Goal: Task Accomplishment & Management: Use online tool/utility

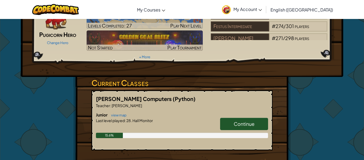
scroll to position [44, 0]
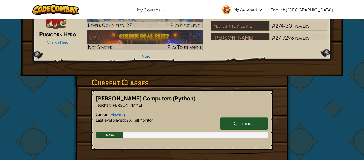
click at [229, 111] on h6 "Junior view map" at bounding box center [182, 114] width 172 height 6
click at [231, 117] on link "Continue" at bounding box center [244, 123] width 48 height 12
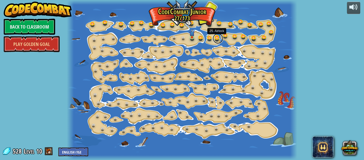
click at [213, 39] on link at bounding box center [218, 38] width 11 height 11
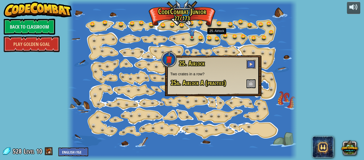
click at [251, 62] on span at bounding box center [251, 64] width 4 height 4
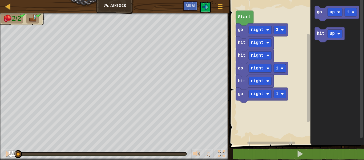
click at [9, 154] on img "Ask AI" at bounding box center [12, 153] width 7 height 7
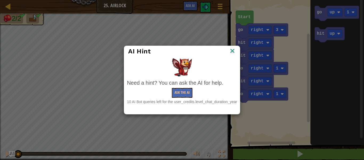
click at [233, 53] on img at bounding box center [232, 51] width 7 height 8
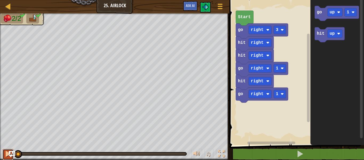
click at [8, 153] on div at bounding box center [8, 153] width 7 height 7
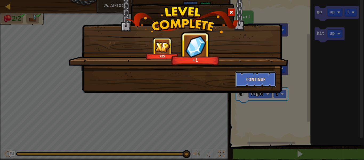
click at [248, 85] on button "Continue" at bounding box center [255, 79] width 41 height 16
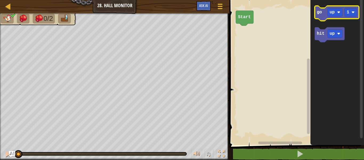
click at [322, 18] on icon "Blockly Workspace" at bounding box center [337, 13] width 44 height 15
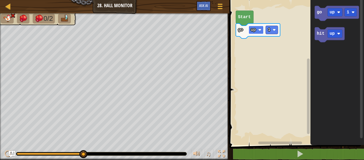
click at [258, 32] on rect "Blockly Workspace" at bounding box center [255, 30] width 15 height 8
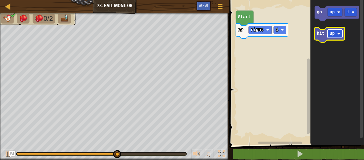
click at [328, 31] on rect "Blockly Workspace" at bounding box center [334, 34] width 15 height 8
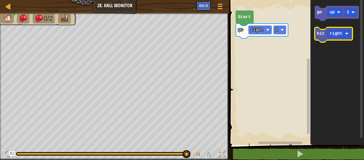
click at [321, 35] on text "hit" at bounding box center [321, 33] width 8 height 5
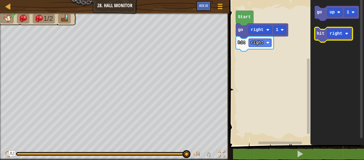
click at [320, 40] on icon "Blockly Workspace" at bounding box center [334, 34] width 38 height 15
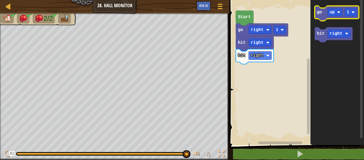
click at [323, 16] on icon "Blockly Workspace" at bounding box center [337, 13] width 44 height 15
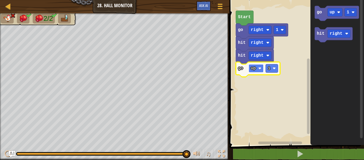
click at [258, 68] on image "Blockly Workspace" at bounding box center [259, 68] width 3 height 3
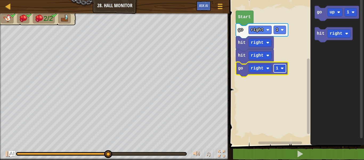
click at [276, 69] on text "1" at bounding box center [277, 68] width 3 height 5
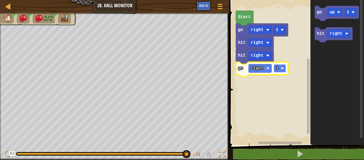
click at [277, 70] on text "3" at bounding box center [277, 68] width 3 height 5
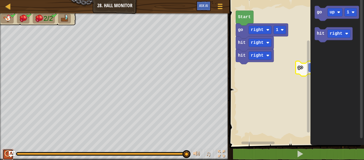
click at [8, 155] on div at bounding box center [8, 153] width 7 height 7
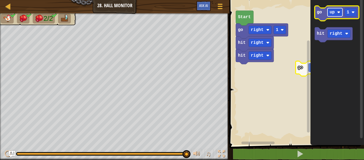
click at [329, 13] on rect "Blockly Workspace" at bounding box center [334, 12] width 15 height 8
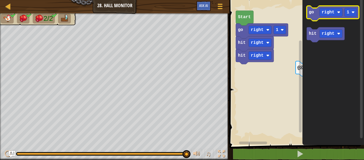
click at [309, 15] on icon "Blockly Workspace" at bounding box center [333, 13] width 52 height 15
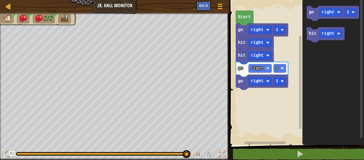
click at [240, 16] on text "Start" at bounding box center [244, 17] width 13 height 5
click at [9, 153] on img "Ask AI" at bounding box center [12, 153] width 7 height 7
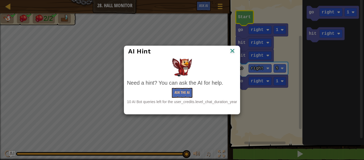
click at [234, 49] on img at bounding box center [232, 51] width 7 height 8
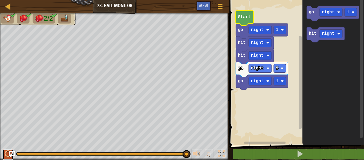
click at [6, 157] on div at bounding box center [8, 153] width 7 height 7
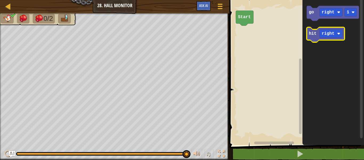
click at [317, 29] on icon "Blockly Workspace" at bounding box center [326, 34] width 38 height 15
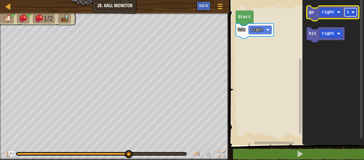
click at [348, 16] on rect "Blockly Workspace" at bounding box center [350, 12] width 12 height 8
click at [351, 13] on rect "Blockly Workspace" at bounding box center [350, 12] width 12 height 8
click at [313, 13] on text "go" at bounding box center [311, 12] width 5 height 5
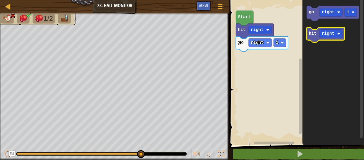
click at [317, 37] on icon "Blockly Workspace" at bounding box center [326, 34] width 38 height 15
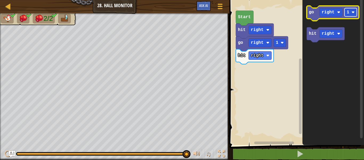
click at [349, 12] on text "1" at bounding box center [347, 12] width 3 height 5
click at [315, 10] on icon "Blockly Workspace" at bounding box center [333, 13] width 52 height 15
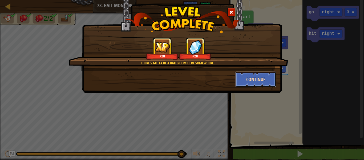
click at [270, 79] on button "Continue" at bounding box center [255, 79] width 41 height 16
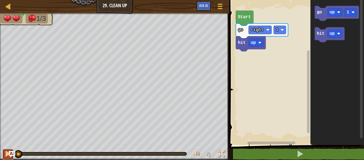
click at [5, 153] on div at bounding box center [8, 153] width 7 height 7
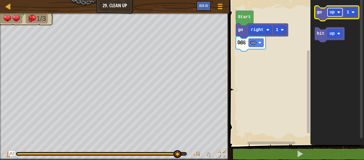
click at [330, 14] on text "up" at bounding box center [331, 12] width 5 height 5
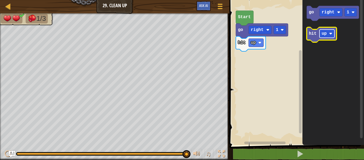
click at [330, 31] on rect "Blockly Workspace" at bounding box center [326, 34] width 15 height 8
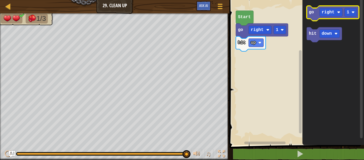
click at [313, 13] on text "go" at bounding box center [311, 12] width 5 height 5
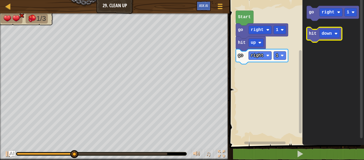
click at [311, 30] on icon "Blockly Workspace" at bounding box center [324, 34] width 35 height 15
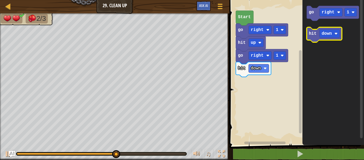
click at [311, 30] on icon "Blockly Workspace" at bounding box center [324, 34] width 35 height 15
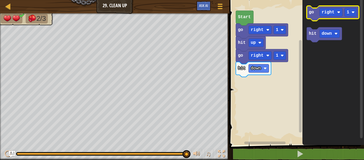
click at [314, 16] on icon "Blockly Workspace" at bounding box center [333, 13] width 52 height 15
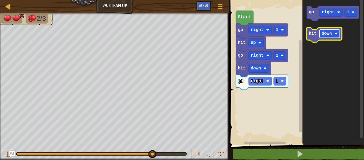
click at [323, 35] on text "down" at bounding box center [326, 33] width 10 height 5
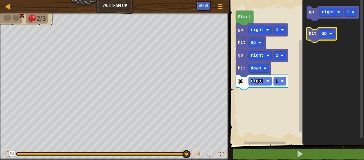
click at [308, 32] on icon "Blockly Workspace" at bounding box center [322, 34] width 30 height 15
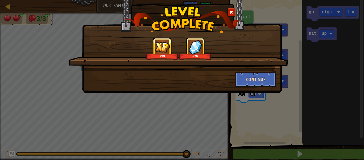
click at [269, 78] on button "Continue" at bounding box center [255, 79] width 41 height 16
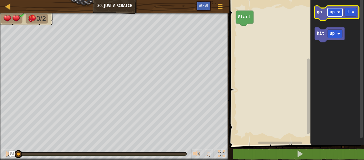
click at [339, 10] on rect "Blockly Workspace" at bounding box center [334, 12] width 15 height 8
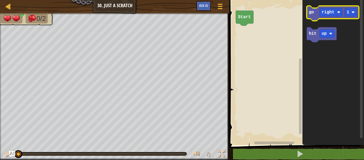
click at [312, 20] on icon "Blockly Workspace" at bounding box center [333, 13] width 52 height 15
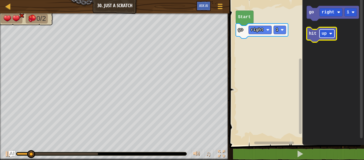
click at [319, 35] on rect "Blockly Workspace" at bounding box center [326, 34] width 15 height 8
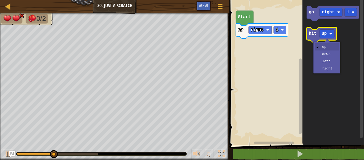
click at [318, 35] on icon "Blockly Workspace" at bounding box center [322, 34] width 30 height 15
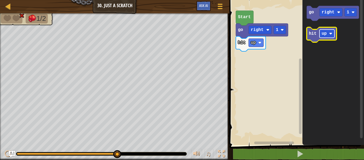
click at [322, 34] on text "up" at bounding box center [323, 33] width 5 height 5
click at [315, 38] on icon "Blockly Workspace" at bounding box center [324, 34] width 35 height 15
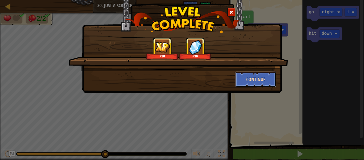
click at [266, 78] on button "Continue" at bounding box center [255, 79] width 41 height 16
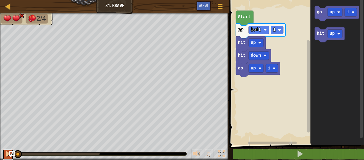
click at [6, 154] on div at bounding box center [8, 153] width 7 height 7
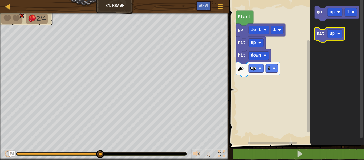
click at [322, 37] on icon "Blockly Workspace" at bounding box center [330, 34] width 30 height 15
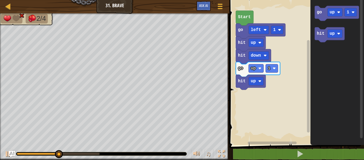
click at [282, 78] on rect "Blockly Workspace" at bounding box center [296, 70] width 136 height 147
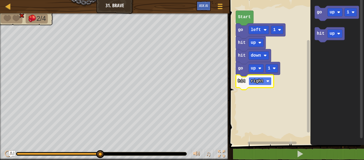
click at [254, 83] on rect "Blockly Workspace" at bounding box center [259, 81] width 23 height 8
click at [257, 80] on text "right" at bounding box center [257, 81] width 13 height 5
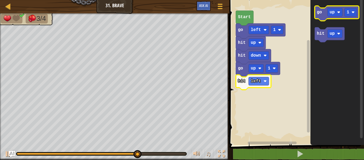
click at [319, 18] on icon "Blockly Workspace" at bounding box center [337, 13] width 44 height 15
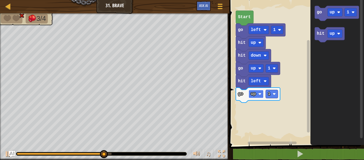
click at [259, 95] on image "Blockly Workspace" at bounding box center [259, 93] width 3 height 3
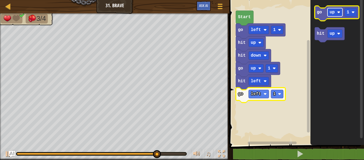
click at [332, 12] on text "up" at bounding box center [331, 12] width 5 height 5
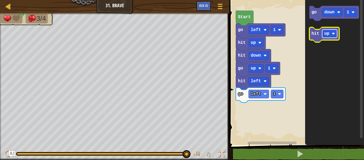
click at [328, 31] on text "up" at bounding box center [326, 33] width 5 height 5
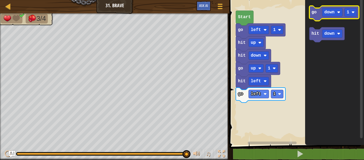
click at [313, 18] on icon "Blockly Workspace" at bounding box center [334, 13] width 50 height 15
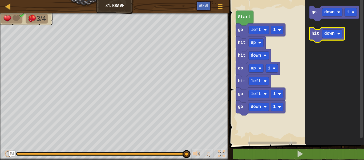
click at [315, 31] on icon "Blockly Workspace" at bounding box center [326, 34] width 35 height 15
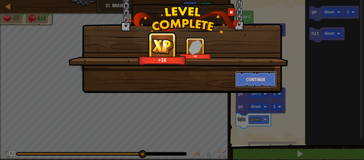
click at [252, 75] on button "Continue" at bounding box center [255, 79] width 41 height 16
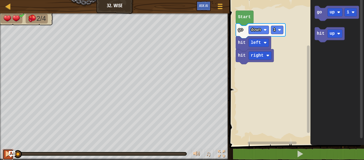
click at [7, 155] on div at bounding box center [8, 153] width 7 height 7
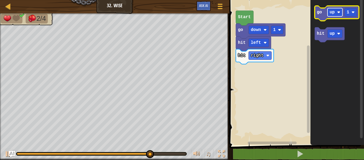
click at [333, 14] on text "up" at bounding box center [331, 12] width 5 height 5
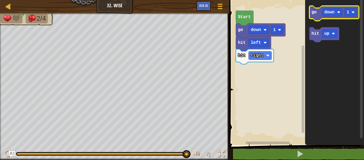
click at [317, 9] on icon "Blockly Workspace" at bounding box center [334, 13] width 50 height 15
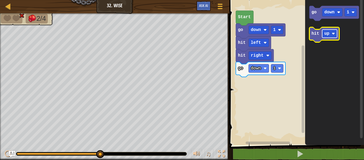
click at [326, 34] on text "up" at bounding box center [326, 33] width 5 height 5
click at [315, 35] on text "hit" at bounding box center [315, 33] width 8 height 5
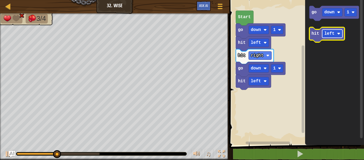
click at [329, 33] on text "left" at bounding box center [329, 33] width 10 height 5
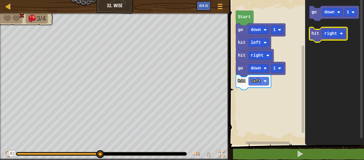
click at [319, 32] on text "hit" at bounding box center [315, 33] width 8 height 5
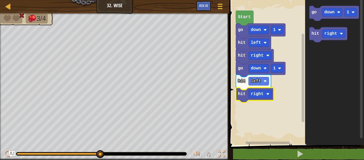
click at [2, 149] on div "♫" at bounding box center [114, 152] width 229 height 16
click at [4, 150] on button at bounding box center [8, 154] width 11 height 11
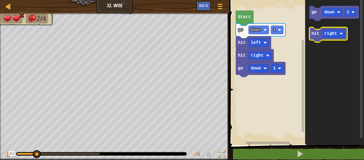
click at [311, 34] on icon "Blockly Workspace" at bounding box center [328, 34] width 38 height 15
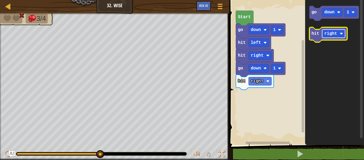
click at [330, 34] on text "right" at bounding box center [330, 33] width 13 height 5
click at [311, 39] on icon "Blockly Workspace" at bounding box center [326, 34] width 35 height 15
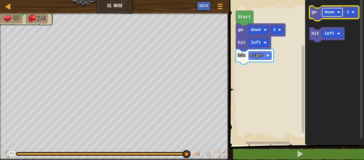
click at [329, 14] on text "down" at bounding box center [329, 12] width 10 height 5
click at [313, 14] on text "go" at bounding box center [313, 12] width 5 height 5
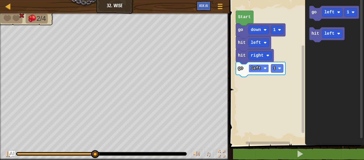
click at [261, 68] on text "left" at bounding box center [256, 68] width 10 height 5
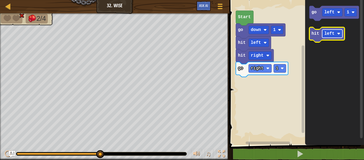
click at [329, 33] on text "left" at bounding box center [329, 33] width 10 height 5
click at [328, 39] on icon "Blockly Workspace" at bounding box center [324, 34] width 30 height 15
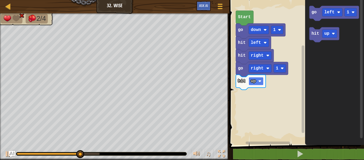
click at [251, 80] on text "up" at bounding box center [253, 81] width 5 height 5
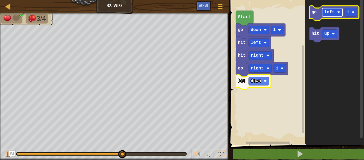
click at [333, 14] on text "left" at bounding box center [329, 12] width 10 height 5
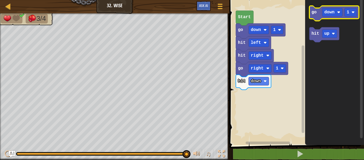
click at [348, 17] on icon "Blockly Workspace" at bounding box center [334, 13] width 50 height 15
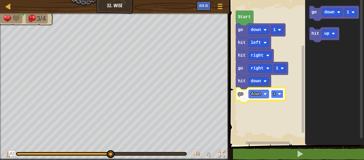
click at [278, 93] on rect "Blockly Workspace" at bounding box center [277, 94] width 12 height 8
click at [333, 91] on icon "Blockly Workspace" at bounding box center [334, 70] width 59 height 147
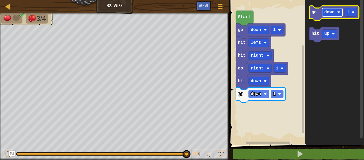
click at [337, 15] on rect "Blockly Workspace" at bounding box center [332, 12] width 20 height 8
click at [349, 13] on text "1" at bounding box center [347, 12] width 3 height 5
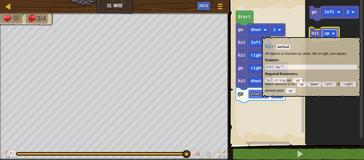
click at [333, 34] on image "Blockly Workspace" at bounding box center [333, 33] width 3 height 3
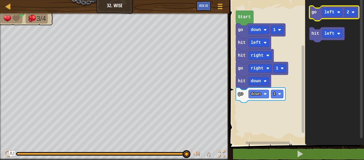
click at [319, 13] on icon "Blockly Workspace" at bounding box center [334, 13] width 50 height 15
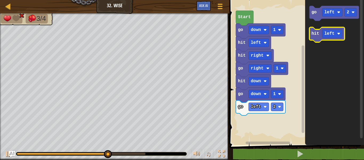
click at [316, 38] on icon "Blockly Workspace" at bounding box center [326, 34] width 35 height 15
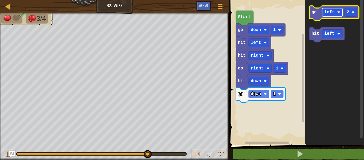
click at [330, 11] on text "left" at bounding box center [329, 12] width 10 height 5
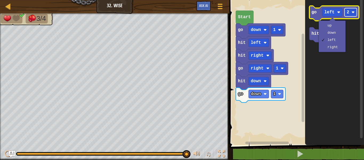
click at [346, 9] on rect "Blockly Workspace" at bounding box center [350, 12] width 12 height 8
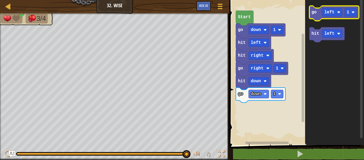
click at [316, 14] on text "go" at bounding box center [313, 12] width 5 height 5
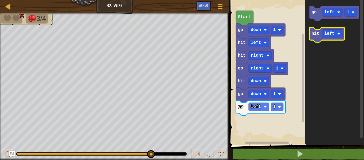
click at [315, 36] on text "hit" at bounding box center [315, 33] width 8 height 5
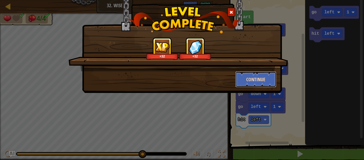
click at [266, 78] on button "Continue" at bounding box center [255, 79] width 41 height 16
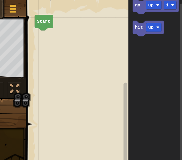
drag, startPoint x: 50, startPoint y: 66, endPoint x: 153, endPoint y: 73, distance: 103.0
click at [153, 73] on div "Map Junior 33. Careful Game Menu Ask AI 1 ההההההההההההההההההההההההההההההההההההה…" at bounding box center [91, 80] width 182 height 160
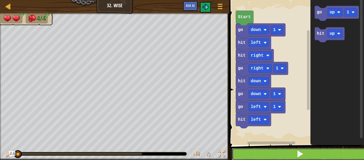
click at [277, 151] on button at bounding box center [300, 154] width 136 height 12
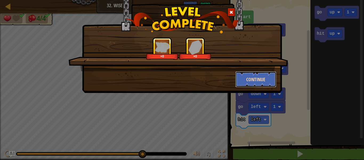
click at [251, 81] on button "Continue" at bounding box center [255, 79] width 41 height 16
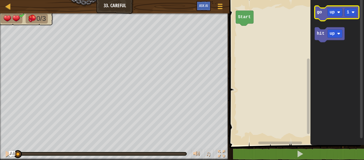
click at [323, 19] on icon "Blockly Workspace" at bounding box center [337, 13] width 44 height 15
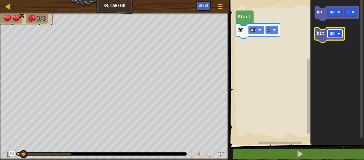
click at [329, 31] on rect "Blockly Workspace" at bounding box center [334, 34] width 15 height 8
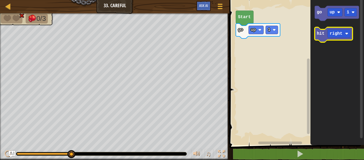
click at [317, 36] on icon "Blockly Workspace" at bounding box center [334, 34] width 38 height 15
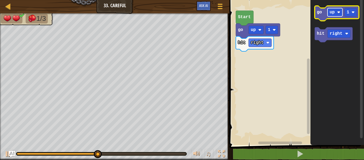
click at [329, 13] on rect "Blockly Workspace" at bounding box center [334, 12] width 15 height 8
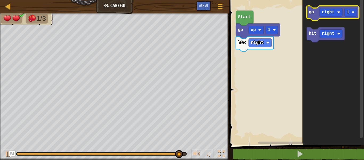
click at [314, 15] on icon "Blockly Workspace" at bounding box center [333, 13] width 52 height 15
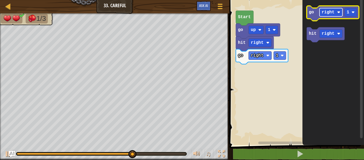
click at [330, 15] on rect "Blockly Workspace" at bounding box center [330, 12] width 23 height 8
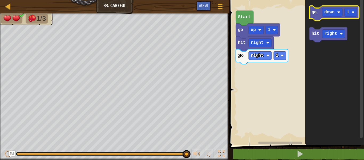
click at [313, 18] on icon "Blockly Workspace" at bounding box center [334, 13] width 50 height 15
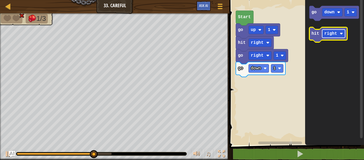
click at [328, 36] on rect "Blockly Workspace" at bounding box center [333, 34] width 23 height 8
click at [331, 38] on icon "Blockly Workspace" at bounding box center [324, 34] width 30 height 15
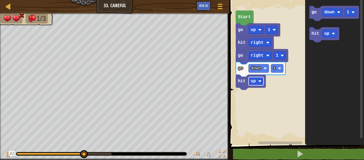
click at [257, 81] on rect "Blockly Workspace" at bounding box center [255, 81] width 15 height 8
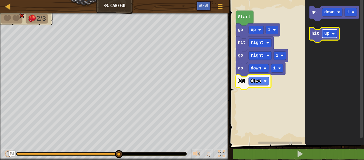
click at [326, 35] on text "up" at bounding box center [326, 33] width 5 height 5
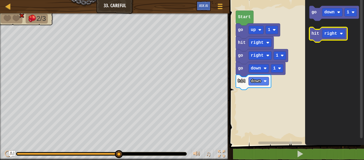
click at [318, 40] on icon "Blockly Workspace" at bounding box center [328, 34] width 38 height 15
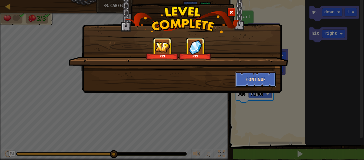
click at [246, 75] on button "Continue" at bounding box center [255, 79] width 41 height 16
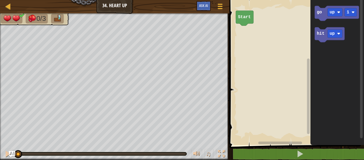
click at [246, 75] on rect "Blockly Workspace" at bounding box center [296, 70] width 136 height 147
click at [329, 12] on rect "Blockly Workspace" at bounding box center [334, 12] width 15 height 8
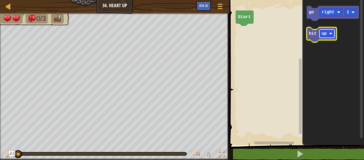
click at [325, 31] on text "up" at bounding box center [323, 33] width 5 height 5
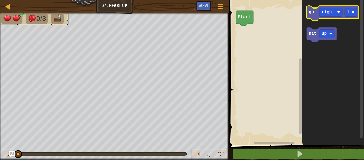
click at [309, 14] on text "go" at bounding box center [311, 12] width 5 height 5
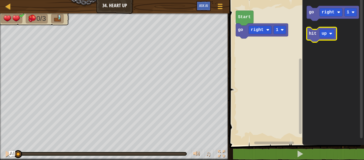
click at [312, 31] on text "hit" at bounding box center [313, 33] width 8 height 5
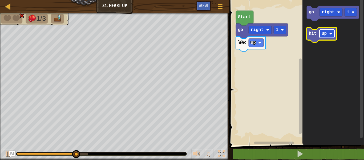
click at [327, 35] on rect "Blockly Workspace" at bounding box center [326, 34] width 15 height 8
click at [309, 36] on icon "Blockly Workspace" at bounding box center [324, 34] width 35 height 15
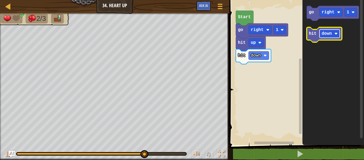
click at [336, 30] on rect "Blockly Workspace" at bounding box center [329, 34] width 20 height 8
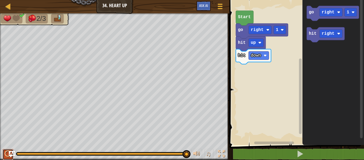
click at [5, 150] on div at bounding box center [8, 153] width 7 height 7
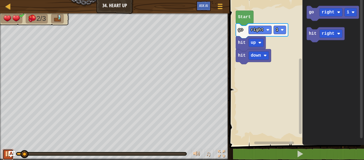
click at [5, 150] on div at bounding box center [8, 153] width 7 height 7
click at [6, 152] on div at bounding box center [8, 153] width 7 height 7
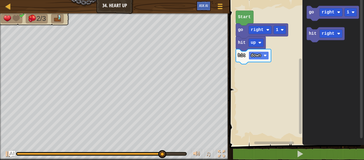
click at [256, 55] on text "down" at bounding box center [256, 55] width 10 height 5
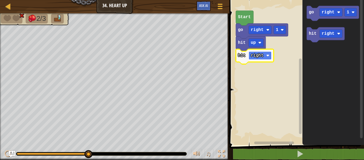
click at [263, 54] on text "right" at bounding box center [257, 55] width 13 height 5
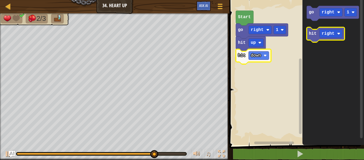
click at [311, 33] on text "hit" at bounding box center [313, 33] width 8 height 5
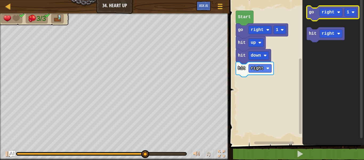
click at [312, 13] on text "go" at bounding box center [311, 12] width 5 height 5
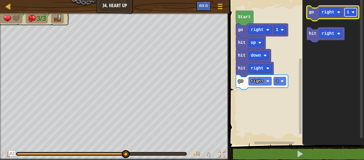
click at [353, 11] on image "Blockly Workspace" at bounding box center [352, 12] width 3 height 3
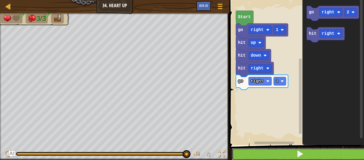
click at [329, 152] on button at bounding box center [300, 154] width 136 height 12
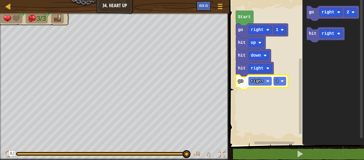
click at [243, 83] on icon "Blockly Workspace" at bounding box center [262, 82] width 52 height 15
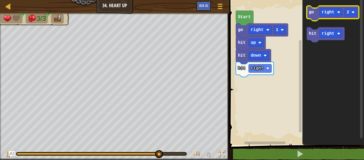
click at [313, 11] on text "go" at bounding box center [311, 12] width 5 height 5
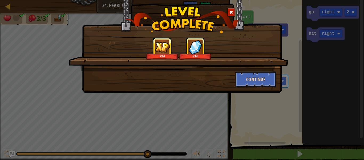
click at [252, 79] on button "Continue" at bounding box center [255, 79] width 41 height 16
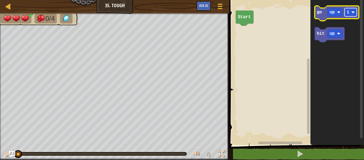
click at [346, 14] on rect "Blockly Workspace" at bounding box center [350, 12] width 12 height 8
click at [321, 18] on icon "Blockly Workspace" at bounding box center [337, 13] width 44 height 15
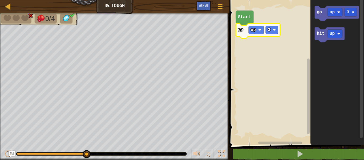
click at [242, 32] on text "go" at bounding box center [240, 29] width 5 height 5
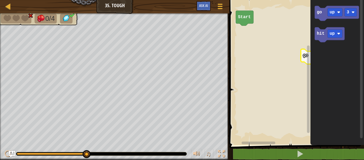
click at [304, 50] on icon "Blockly Workspace" at bounding box center [323, 56] width 44 height 15
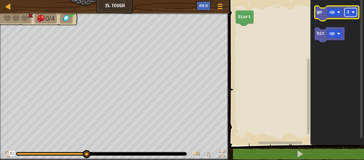
click at [345, 12] on rect "Blockly Workspace" at bounding box center [350, 12] width 12 height 8
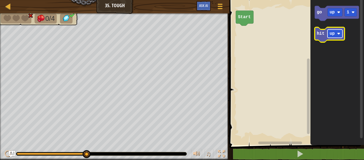
click at [329, 37] on rect "Blockly Workspace" at bounding box center [334, 34] width 15 height 8
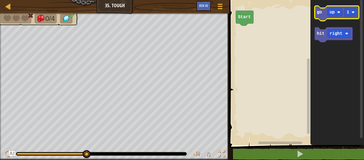
click at [320, 14] on text "go" at bounding box center [319, 12] width 5 height 5
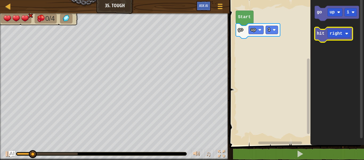
click at [320, 34] on text "hit" at bounding box center [321, 33] width 8 height 5
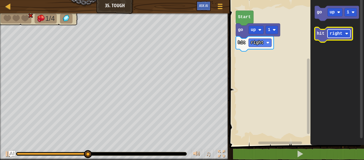
click at [328, 34] on rect "Blockly Workspace" at bounding box center [338, 34] width 23 height 8
click at [322, 42] on icon "Blockly Workspace" at bounding box center [332, 34] width 35 height 15
click at [320, 30] on icon "Blockly Workspace" at bounding box center [332, 34] width 35 height 15
